Goal: Task Accomplishment & Management: Use online tool/utility

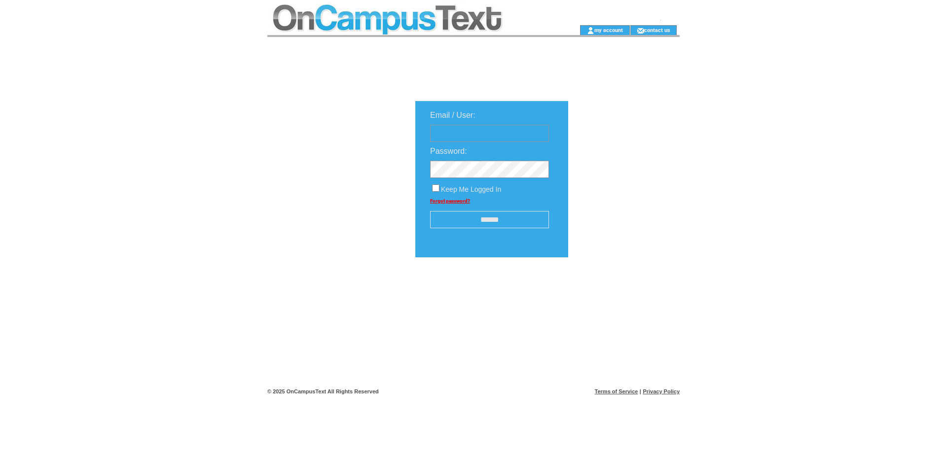
type input "**********"
click at [498, 223] on input "******" at bounding box center [489, 219] width 119 height 17
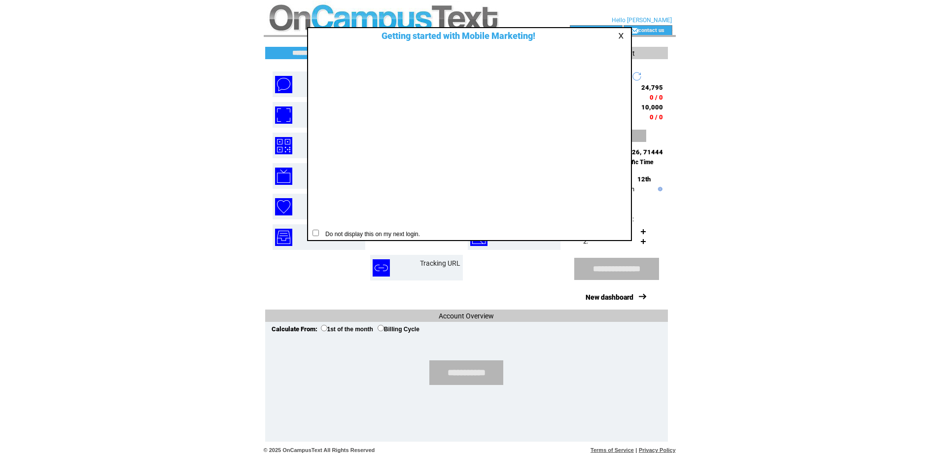
click at [620, 35] on link at bounding box center [622, 36] width 9 height 6
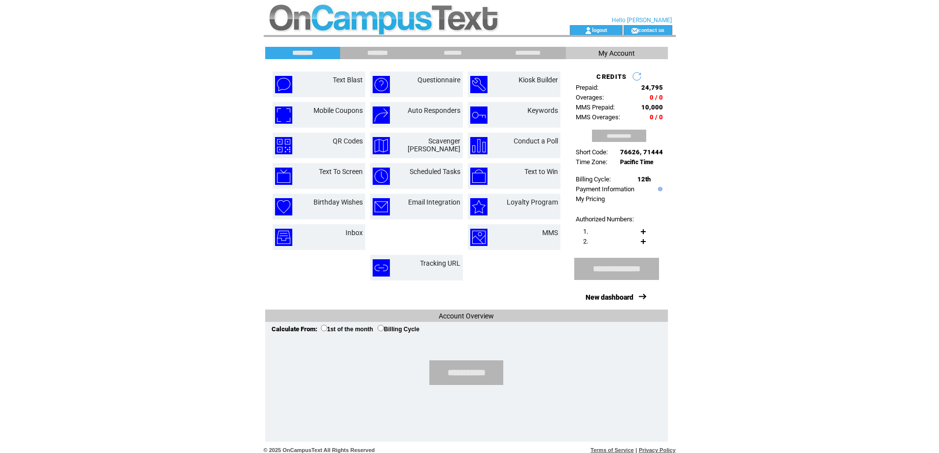
click at [389, 54] on input "********" at bounding box center [378, 53] width 74 height 8
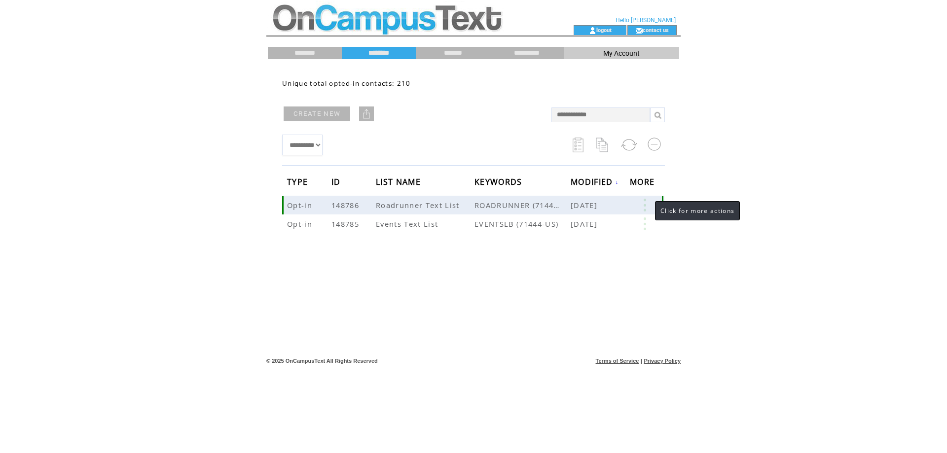
click at [647, 204] on link at bounding box center [645, 205] width 30 height 13
click at [646, 224] on link at bounding box center [645, 223] width 30 height 13
click at [643, 225] on form "EDIT DELETE 108" at bounding box center [604, 241] width 77 height 49
click at [643, 225] on link at bounding box center [645, 223] width 30 height 13
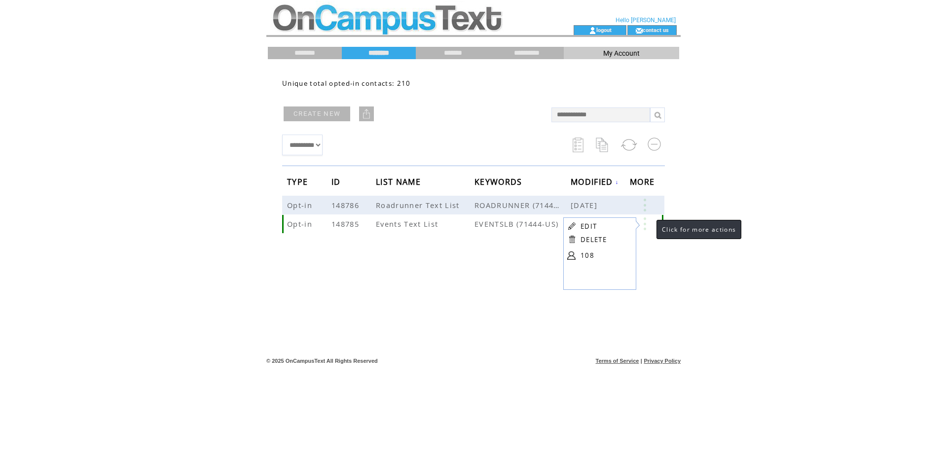
click at [646, 224] on link at bounding box center [645, 223] width 30 height 13
click at [440, 226] on td "Events Text List" at bounding box center [425, 223] width 99 height 19
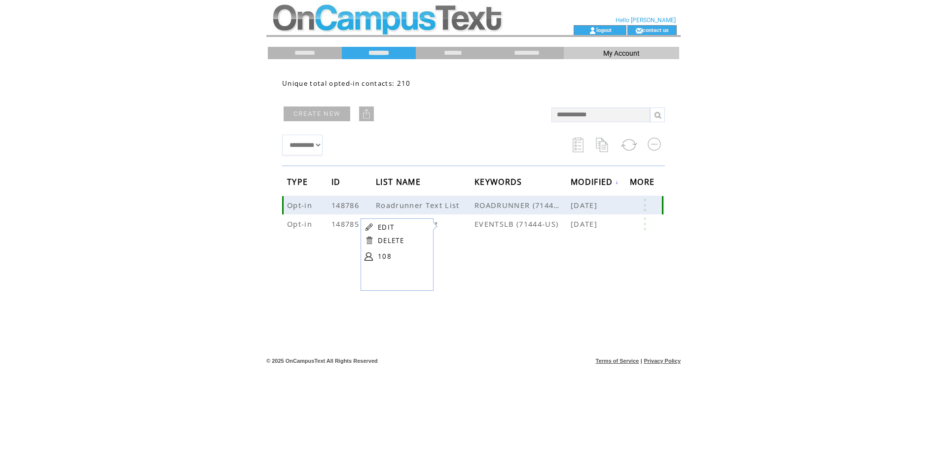
click at [425, 206] on span "Roadrunner Text List" at bounding box center [419, 205] width 86 height 10
click at [424, 206] on span "Roadrunner Text List" at bounding box center [419, 205] width 86 height 10
click at [409, 226] on span "Events Text List" at bounding box center [408, 224] width 65 height 10
click at [644, 226] on link at bounding box center [645, 223] width 30 height 13
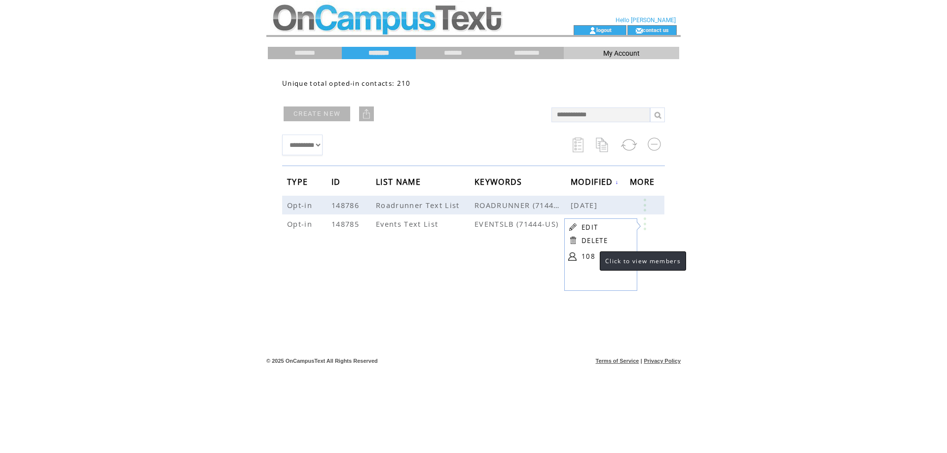
click at [585, 254] on link "108" at bounding box center [605, 256] width 49 height 15
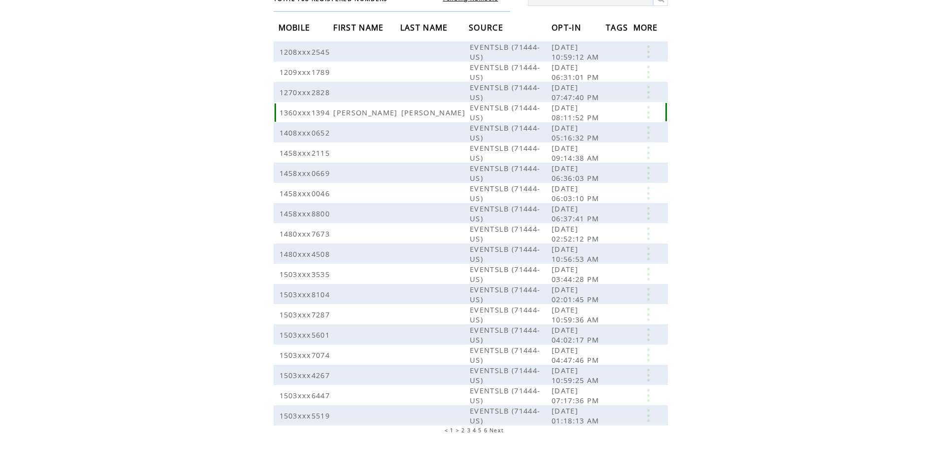
scroll to position [107, 0]
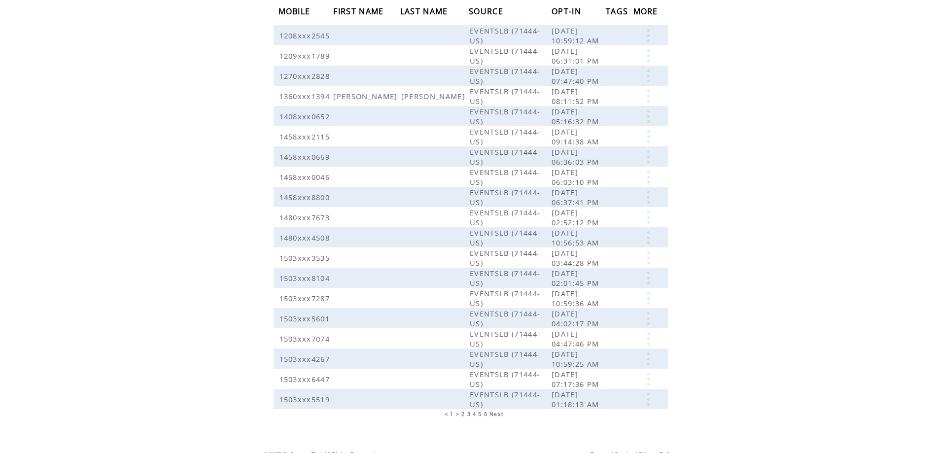
click at [463, 411] on span "2" at bounding box center [462, 414] width 3 height 7
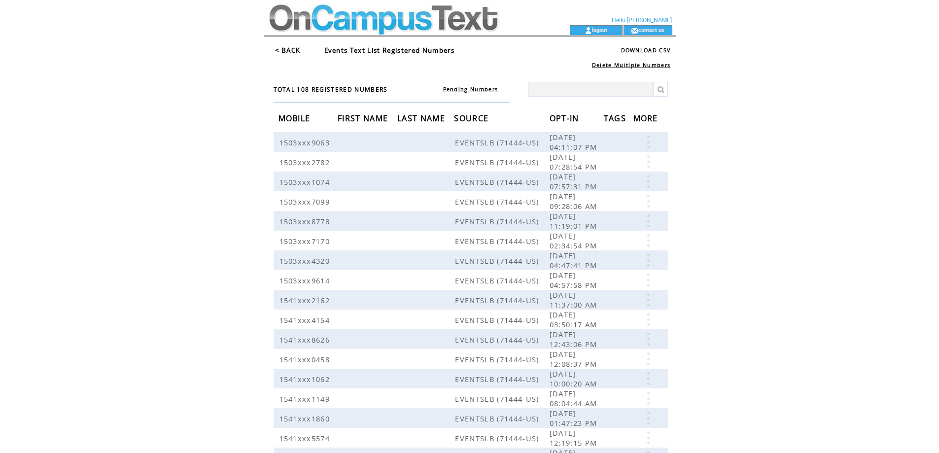
click at [574, 118] on span "OPT-IN" at bounding box center [566, 119] width 32 height 18
click at [288, 50] on link "< BACK" at bounding box center [288, 50] width 26 height 9
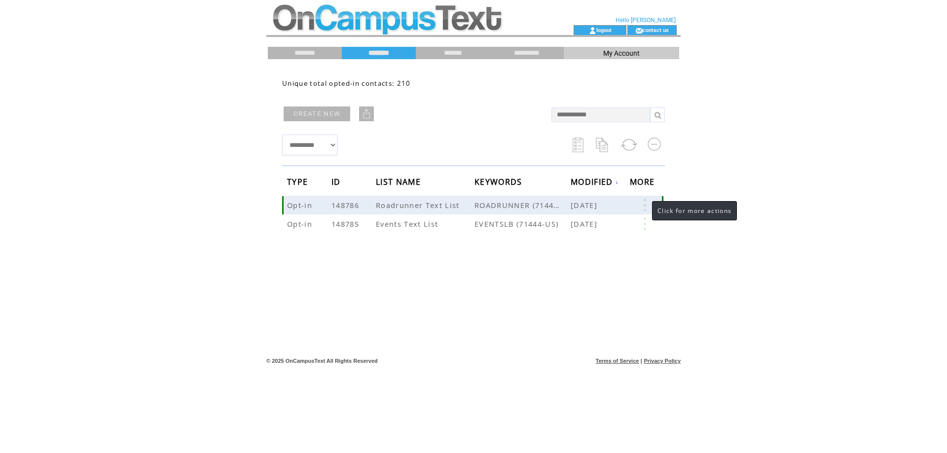
click at [642, 207] on link at bounding box center [645, 205] width 30 height 13
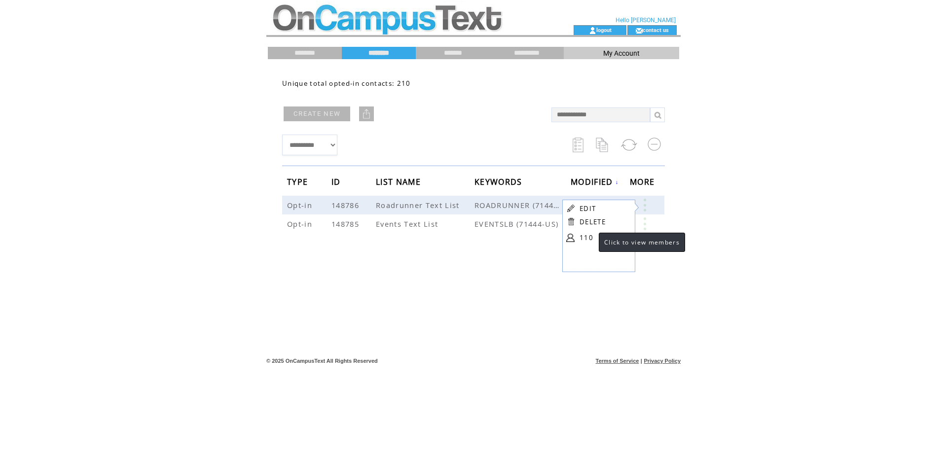
click at [589, 241] on link "110" at bounding box center [603, 237] width 49 height 15
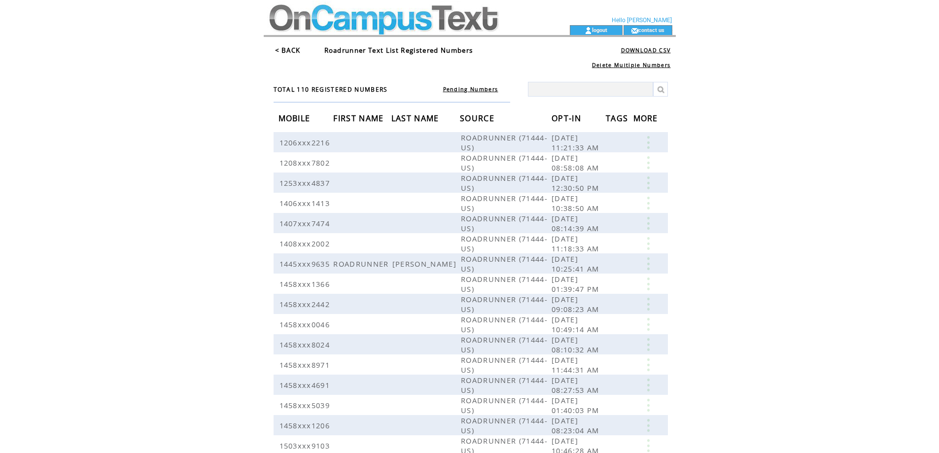
click at [571, 119] on span "OPT-IN" at bounding box center [568, 119] width 32 height 18
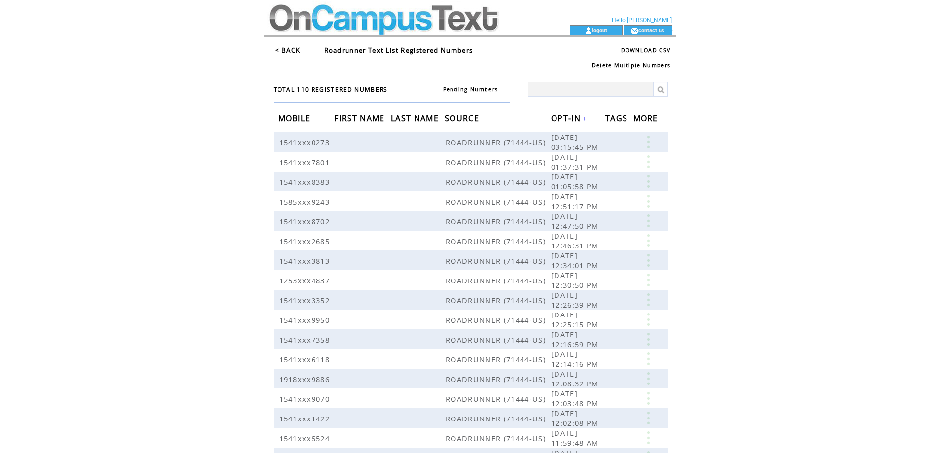
click at [291, 50] on link "< BACK" at bounding box center [288, 50] width 26 height 9
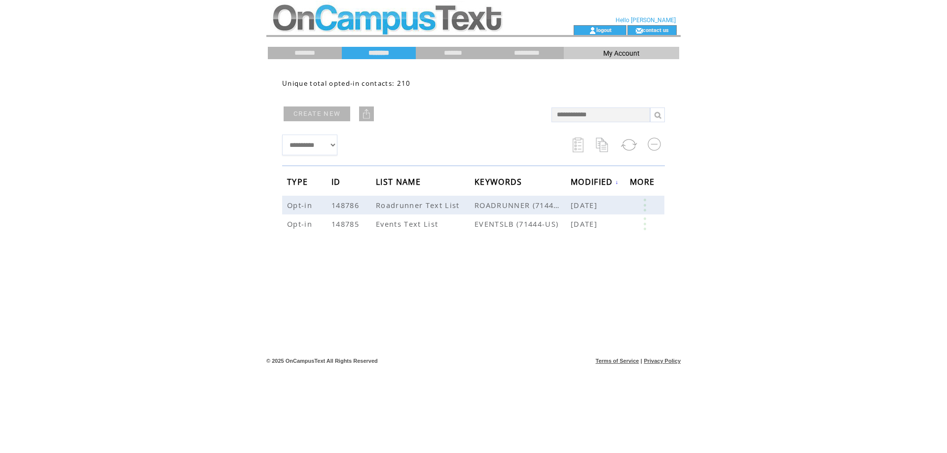
click at [328, 26] on td at bounding box center [402, 30] width 271 height 10
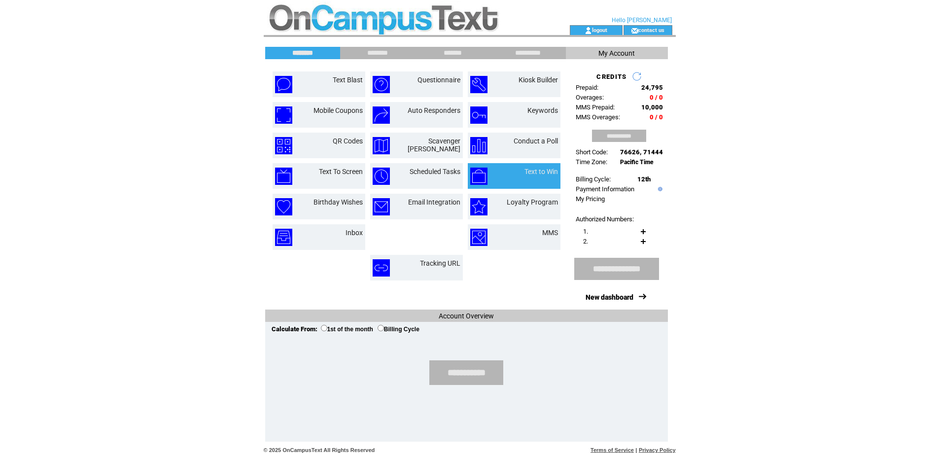
click at [535, 178] on td "Text to Win" at bounding box center [529, 176] width 55 height 17
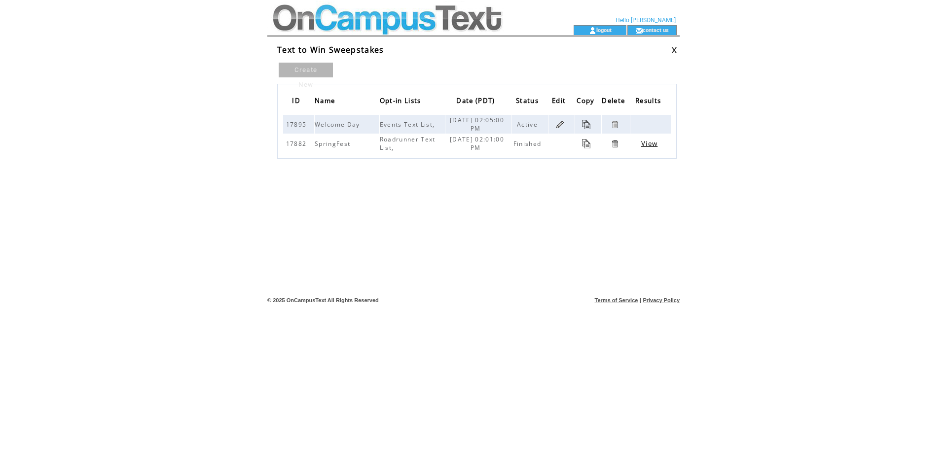
click at [558, 125] on link at bounding box center [559, 124] width 9 height 9
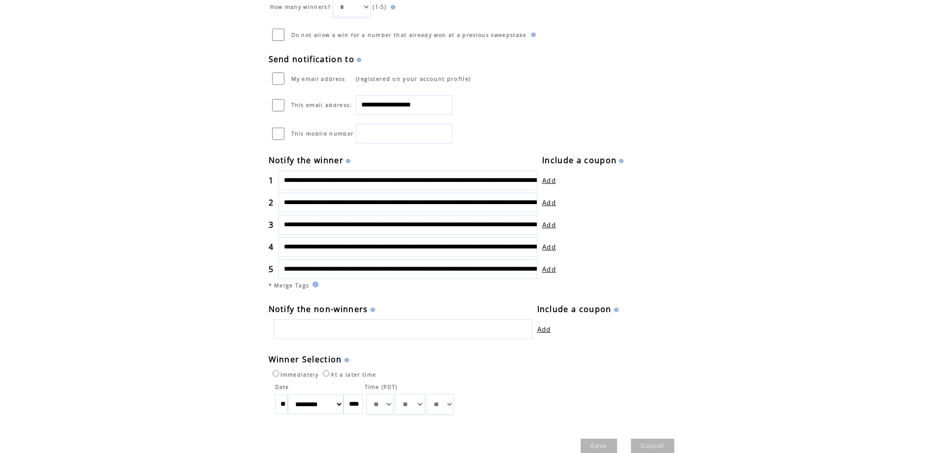
scroll to position [296, 0]
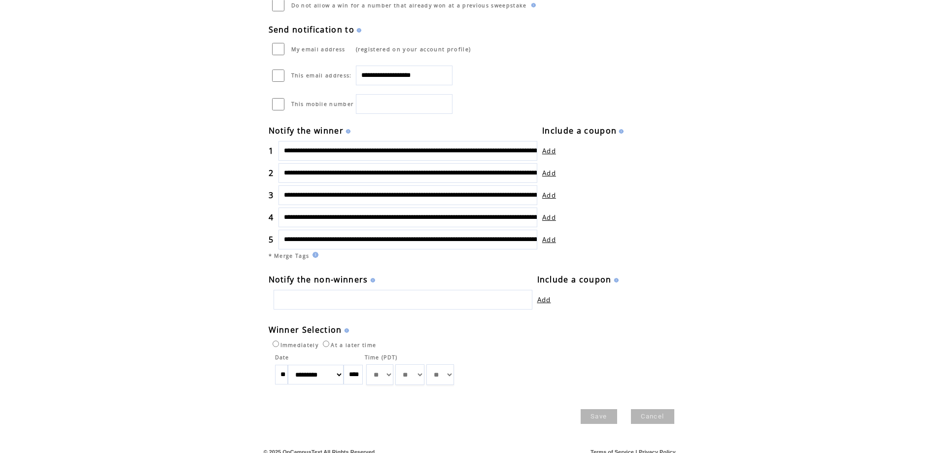
click at [419, 149] on input "**********" at bounding box center [408, 151] width 259 height 20
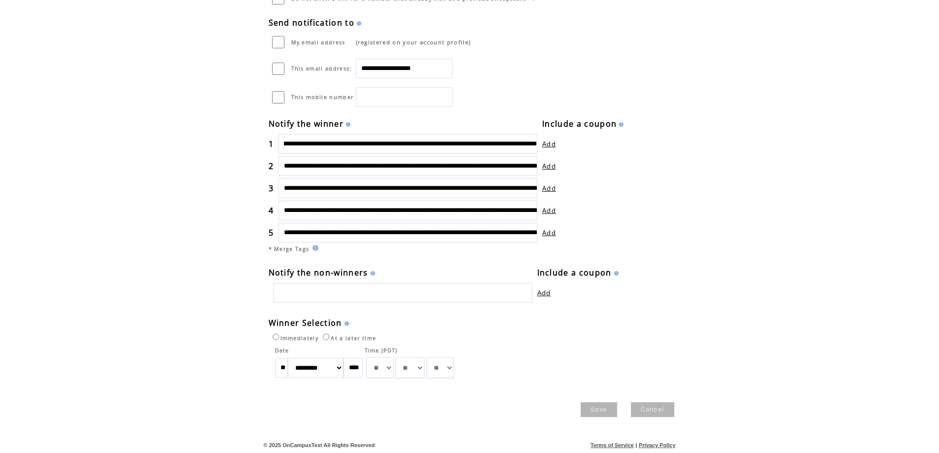
scroll to position [0, 0]
